Goal: Share content: Share content

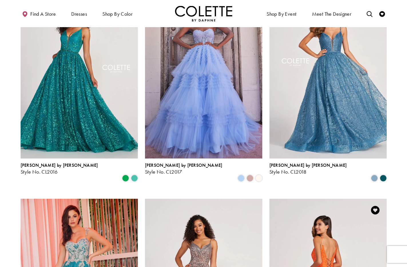
scroll to position [488, 0]
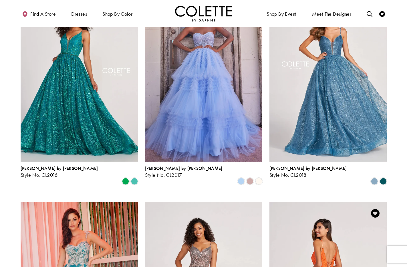
click at [310, 66] on img "Visit Colette by Daphne Style No. CL2018 Page" at bounding box center [327, 76] width 117 height 170
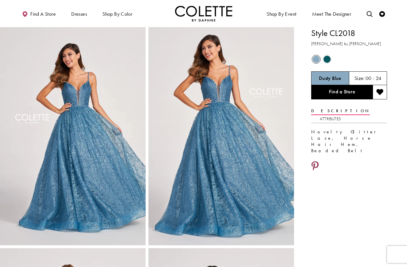
click at [316, 162] on icon "Share using Pinterest - Opens in new tab" at bounding box center [314, 167] width 7 height 10
drag, startPoint x: 140, startPoint y: 5, endPoint x: 145, endPoint y: 3, distance: 5.4
click at [140, 5] on div "Find a store Dresses Dresses Occasion" at bounding box center [204, 13] width 366 height 27
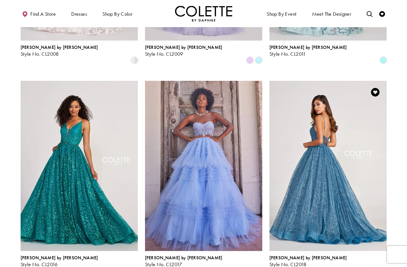
scroll to position [393, 0]
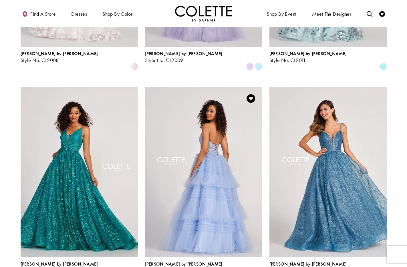
click at [192, 119] on img "Visit Colette by Daphne Style No. CL2017 Page" at bounding box center [203, 172] width 117 height 170
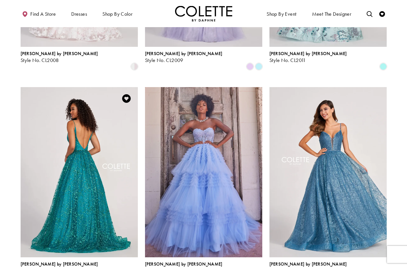
click at [85, 118] on img "Visit Colette by Daphne Style No. CL2016 Page" at bounding box center [79, 172] width 117 height 170
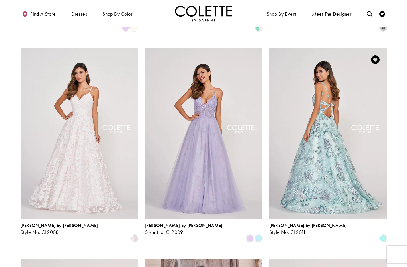
scroll to position [219, 0]
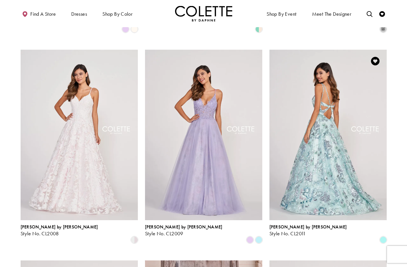
click at [330, 83] on img "Visit Colette by Daphne Style No. CL2011 Page" at bounding box center [327, 135] width 117 height 170
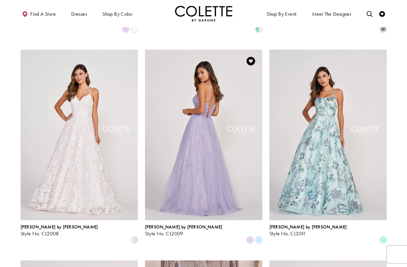
click at [211, 94] on img "Visit Colette by Daphne Style No. CL2009 Page" at bounding box center [203, 135] width 117 height 170
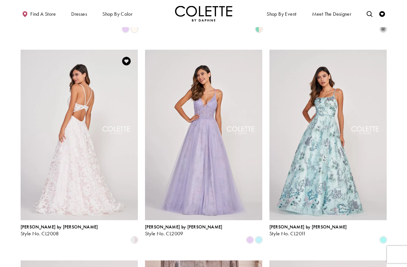
click at [62, 75] on img "Visit Colette by Daphne Style No. CL2008 Page" at bounding box center [79, 135] width 117 height 170
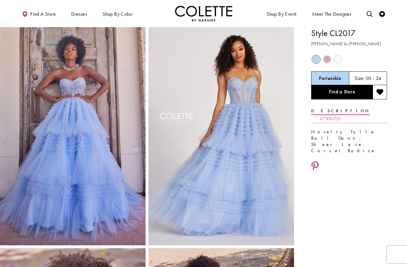
click at [341, 115] on link "Attributes" at bounding box center [330, 119] width 21 height 8
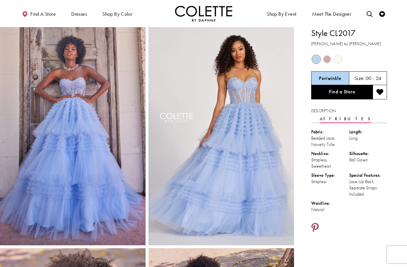
click at [316, 223] on icon "Share using Pinterest - Opens in new tab" at bounding box center [314, 228] width 7 height 10
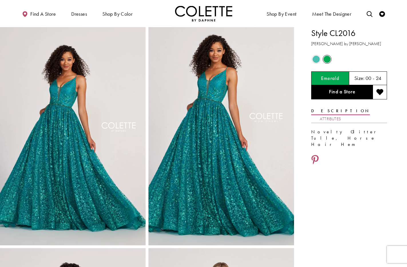
click at [341, 115] on link "Attributes" at bounding box center [330, 119] width 21 height 8
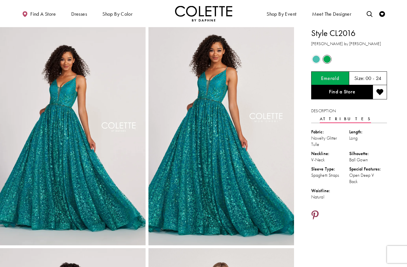
click at [316, 211] on icon "Share using Pinterest - Opens in new tab" at bounding box center [314, 216] width 7 height 10
click at [317, 211] on icon "Share using Pinterest - Opens in new tab" at bounding box center [314, 216] width 7 height 10
click at [316, 211] on icon "Share using Pinterest - Opens in new tab" at bounding box center [314, 216] width 7 height 10
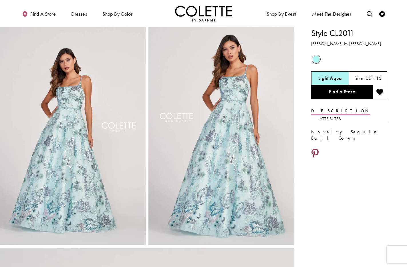
click at [316, 149] on icon "Share using Pinterest - Opens in new tab" at bounding box center [314, 154] width 7 height 10
click at [315, 149] on icon "Share using Pinterest - Opens in new tab" at bounding box center [314, 154] width 7 height 10
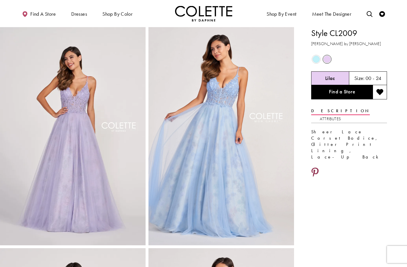
click at [316, 168] on icon "Share using Pinterest - Opens in new tab" at bounding box center [314, 173] width 7 height 10
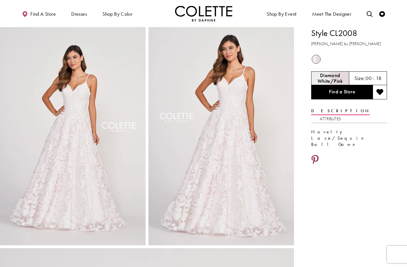
click at [315, 155] on icon "Share using Pinterest - Opens in new tab" at bounding box center [314, 160] width 7 height 10
click at [317, 155] on icon "Share using Pinterest - Opens in new tab" at bounding box center [314, 160] width 7 height 10
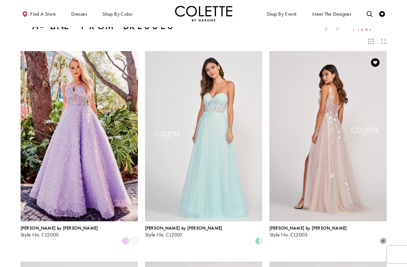
click at [327, 111] on img "Visit Colette by Daphne Style No. CL2003 Page" at bounding box center [327, 136] width 117 height 170
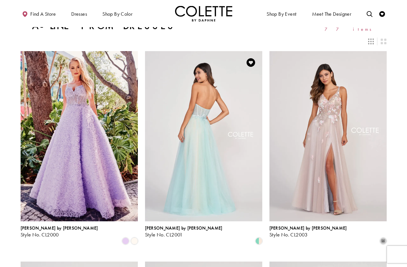
click at [181, 93] on img "Visit Colette by Daphne Style No. CL2001 Page" at bounding box center [203, 136] width 117 height 170
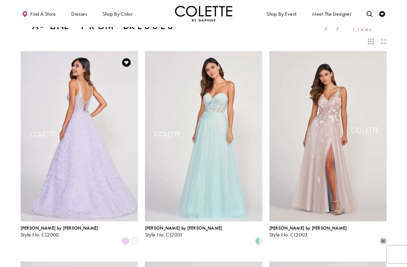
click at [75, 90] on img "Visit Colette by Daphne Style No. CL2000 Page" at bounding box center [79, 136] width 117 height 170
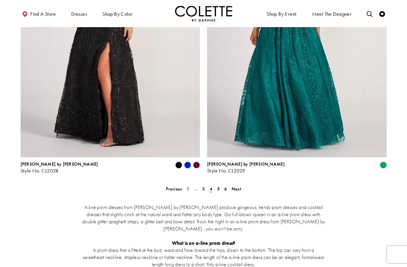
scroll to position [1006, 0]
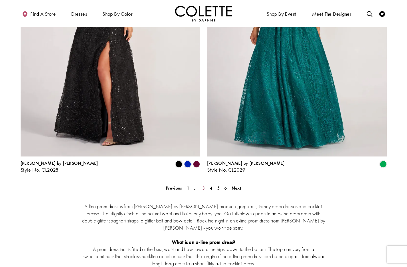
click at [203, 185] on span "3" at bounding box center [203, 188] width 3 height 6
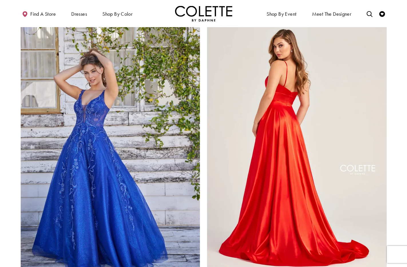
scroll to position [836, 0]
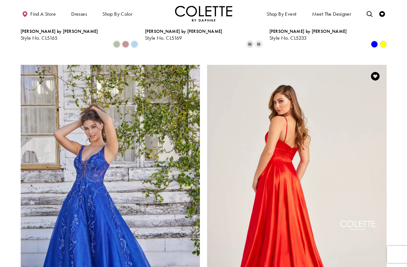
click at [293, 141] on img "Visit Colette by Daphne Style No. CL5283 Page" at bounding box center [297, 195] width 180 height 261
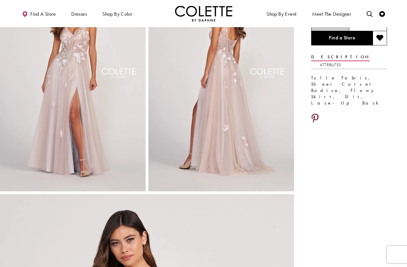
click at [315, 114] on icon "Share using Pinterest - Opens in new tab" at bounding box center [314, 119] width 7 height 10
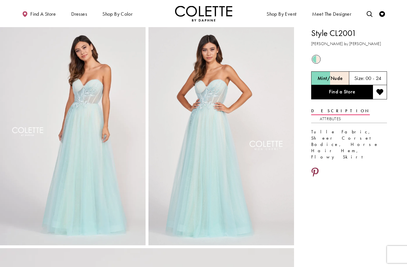
click at [316, 168] on icon "Share using Pinterest - Opens in new tab" at bounding box center [314, 173] width 7 height 10
click at [315, 168] on icon "Share using Pinterest - Opens in new tab" at bounding box center [314, 173] width 7 height 10
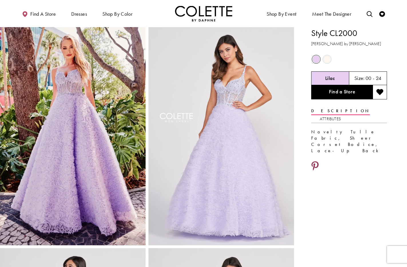
click at [317, 162] on icon "Share using Pinterest - Opens in new tab" at bounding box center [314, 167] width 7 height 10
click at [315, 162] on icon "Share using Pinterest - Opens in new tab" at bounding box center [314, 167] width 7 height 10
click at [341, 115] on link "Attributes" at bounding box center [330, 119] width 21 height 8
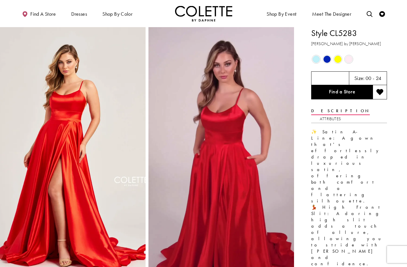
drag, startPoint x: 315, startPoint y: 188, endPoint x: 335, endPoint y: 184, distance: 20.4
drag, startPoint x: 152, startPoint y: 19, endPoint x: 158, endPoint y: 2, distance: 18.3
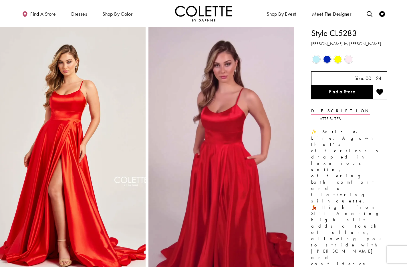
click at [152, 19] on ul "Find a store Dresses Dresses Occasion DAF'S FAVES EVENING DRESSES LONG DRESSES" at bounding box center [109, 14] width 189 height 16
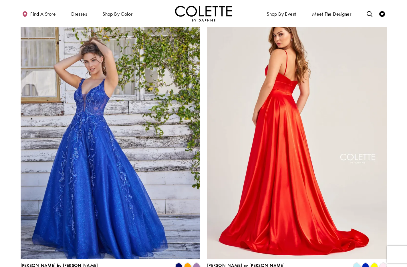
scroll to position [905, 0]
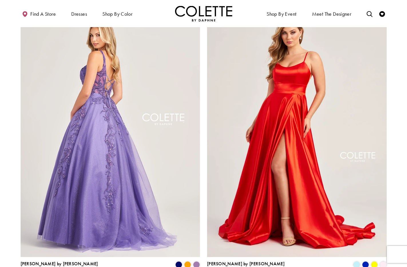
click at [59, 73] on img "Visit Colette by Daphne Style No. CL5261 Page" at bounding box center [111, 126] width 180 height 261
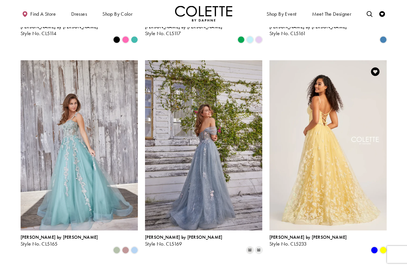
scroll to position [628, 0]
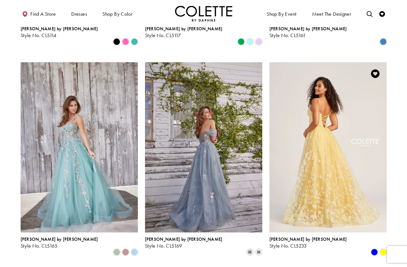
click at [335, 88] on img "Visit Colette by Daphne Style No. CL5233 Page" at bounding box center [327, 147] width 117 height 170
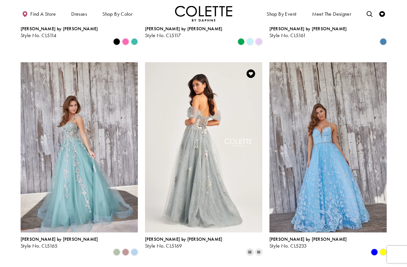
click at [202, 96] on img "Visit Colette by Daphne Style No. CL5169 Page" at bounding box center [203, 147] width 117 height 170
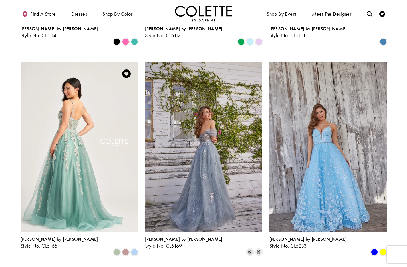
click at [82, 82] on img "Visit Colette by Daphne Style No. CL5165 Page" at bounding box center [79, 147] width 117 height 170
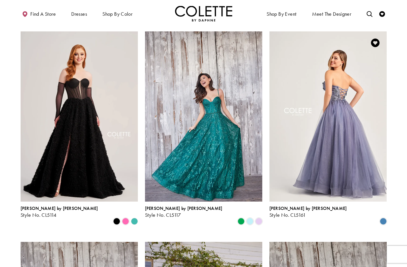
scroll to position [448, 0]
click at [321, 83] on img "Visit Colette by Daphne Style No. CL5161 Page" at bounding box center [327, 117] width 117 height 170
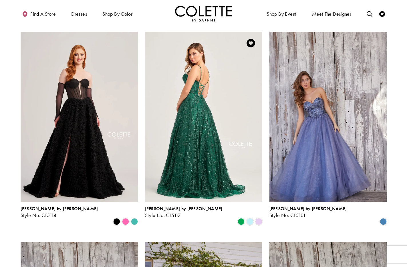
click at [211, 81] on img "Visit Colette by Daphne Style No. CL5117 Page" at bounding box center [203, 117] width 117 height 170
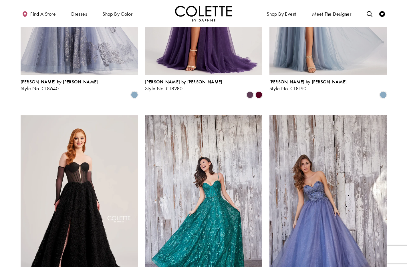
scroll to position [363, 0]
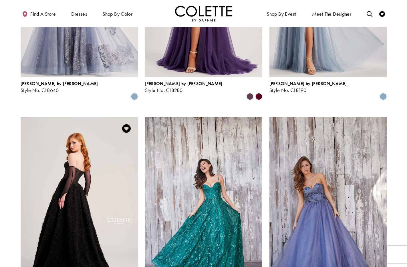
click at [75, 130] on img "Visit Colette by Daphne Style No. CL5114 Page" at bounding box center [79, 202] width 117 height 170
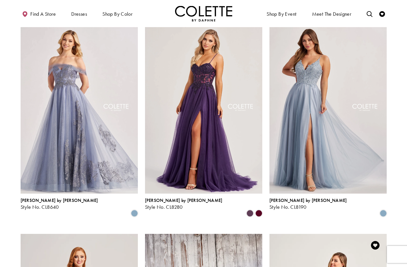
scroll to position [242, 0]
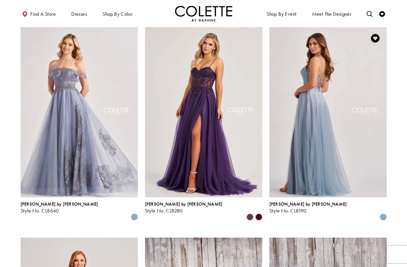
click at [320, 103] on img "Visit Colette by Daphne Style No. CL8190 Page" at bounding box center [327, 112] width 117 height 170
click at [319, 73] on img "Visit Colette by Daphne Style No. CL8190 Page" at bounding box center [327, 112] width 117 height 170
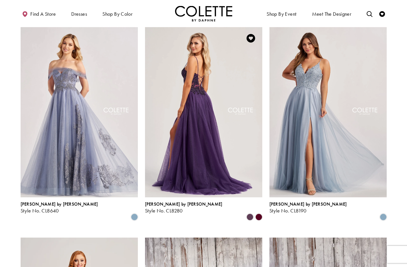
click at [198, 73] on img "Visit Colette by Daphne Style No. CL8280 Page" at bounding box center [203, 112] width 117 height 170
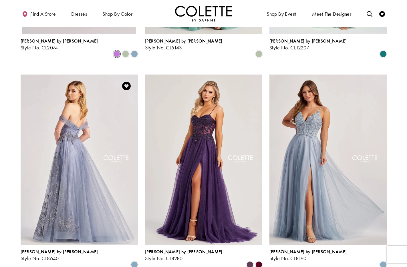
click at [81, 122] on img "Visit Colette by Daphne Style No. CL8640 Page" at bounding box center [79, 160] width 117 height 170
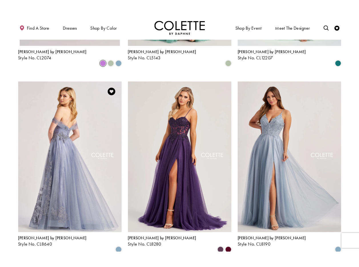
scroll to position [194, 0]
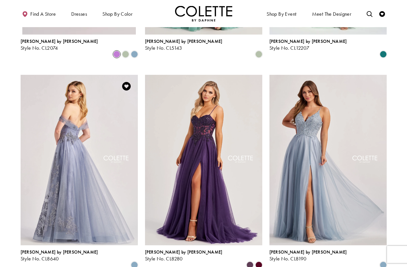
click at [71, 113] on img "Visit Colette by Daphne Style No. CL8640 Page" at bounding box center [79, 160] width 117 height 170
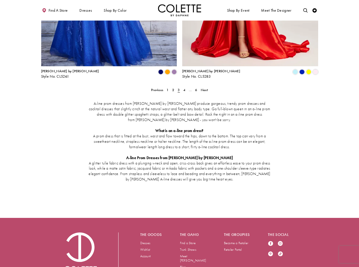
scroll to position [824, 0]
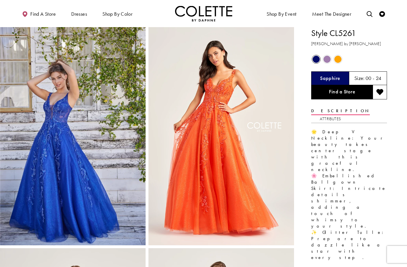
drag, startPoint x: 148, startPoint y: 9, endPoint x: 152, endPoint y: 0, distance: 10.1
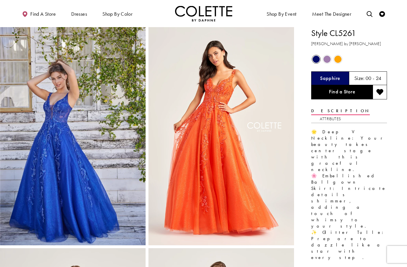
click at [148, 9] on ul "Find a store Dresses Dresses Occasion DAF'S FAVES EVENING DRESSES LONG DRESSES" at bounding box center [109, 14] width 189 height 16
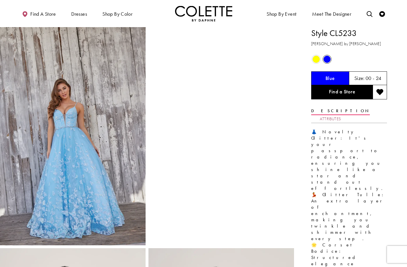
drag, startPoint x: 0, startPoint y: 0, endPoint x: 353, endPoint y: 111, distance: 370.3
click at [341, 115] on link "Attributes" at bounding box center [330, 119] width 21 height 8
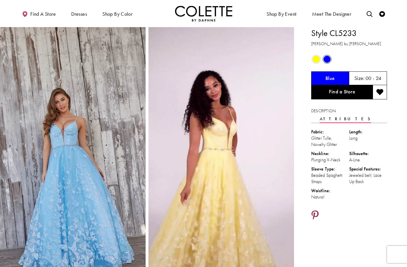
click at [316, 211] on icon "Share using Pinterest - Opens in new tab" at bounding box center [314, 216] width 7 height 10
click at [315, 211] on icon "Share using Pinterest - Opens in new tab" at bounding box center [314, 216] width 7 height 10
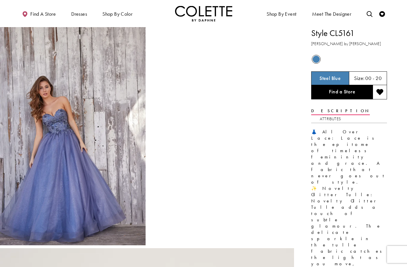
click at [152, 13] on ul "Find a store Dresses Dresses Occasion DAF'S FAVES EVENING DRESSES LONG DRESSES" at bounding box center [109, 14] width 189 height 16
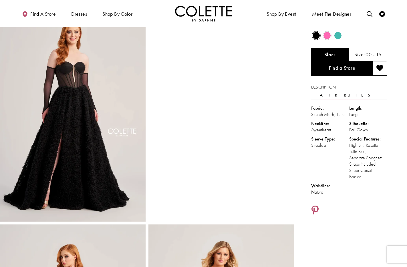
scroll to position [23, 0]
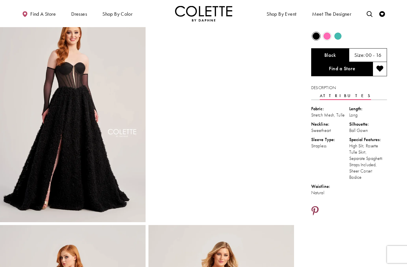
click at [315, 206] on icon "Share using Pinterest - Opens in new tab" at bounding box center [314, 211] width 7 height 10
click at [314, 206] on icon "Share using Pinterest - Opens in new tab" at bounding box center [314, 211] width 7 height 10
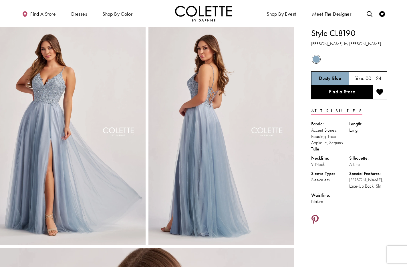
click at [316, 218] on icon "Share using Pinterest - Opens in new tab" at bounding box center [314, 220] width 7 height 10
click at [315, 218] on icon "Share using Pinterest - Opens in new tab" at bounding box center [314, 220] width 7 height 10
click at [317, 218] on icon "Share using Pinterest - Opens in new tab" at bounding box center [314, 220] width 7 height 10
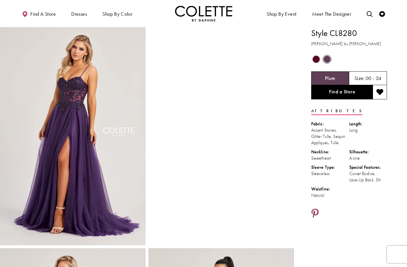
click at [316, 210] on icon "Share using Pinterest - Opens in new tab" at bounding box center [314, 214] width 7 height 10
click at [313, 213] on icon "Share using Pinterest - Opens in new tab" at bounding box center [314, 214] width 7 height 10
click at [315, 212] on icon "Share using Pinterest - Opens in new tab" at bounding box center [314, 214] width 7 height 10
click at [138, 11] on ul "Find a store Dresses Dresses Occasion DAF'S FAVES EVENING DRESSES LONG DRESSES" at bounding box center [109, 14] width 189 height 16
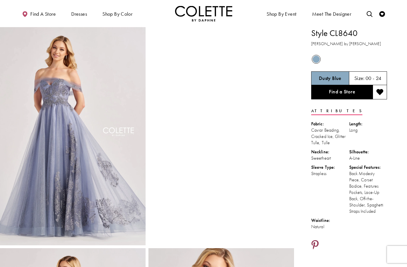
click at [316, 244] on icon "Share using Pinterest - Opens in new tab" at bounding box center [314, 245] width 7 height 10
click at [313, 243] on icon "Share using Pinterest - Opens in new tab" at bounding box center [314, 245] width 7 height 10
click at [315, 243] on icon "Share using Pinterest - Opens in new tab" at bounding box center [314, 245] width 7 height 10
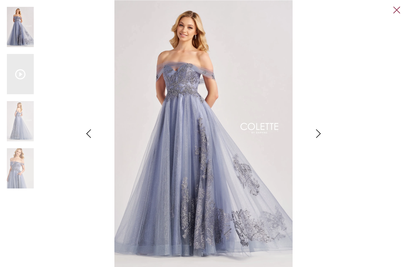
click at [396, 9] on link "Close" at bounding box center [396, 10] width 7 height 7
